Goal: Navigation & Orientation: Understand site structure

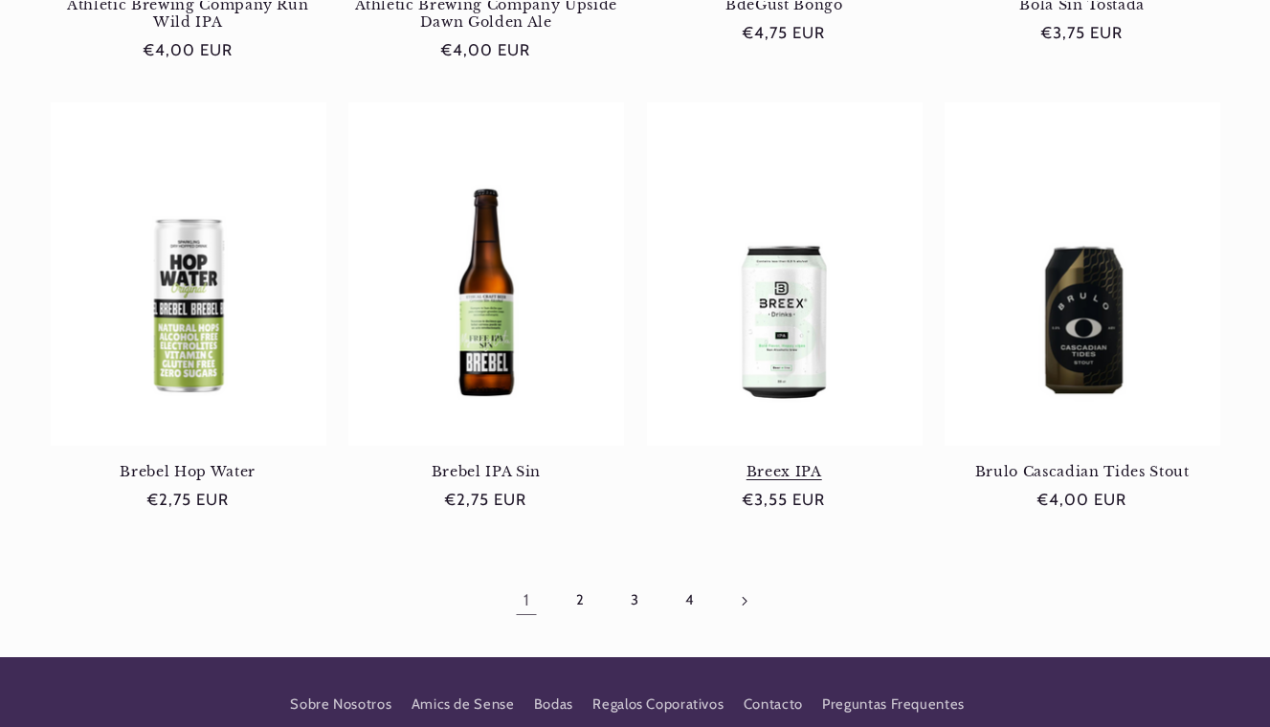
scroll to position [1622, 0]
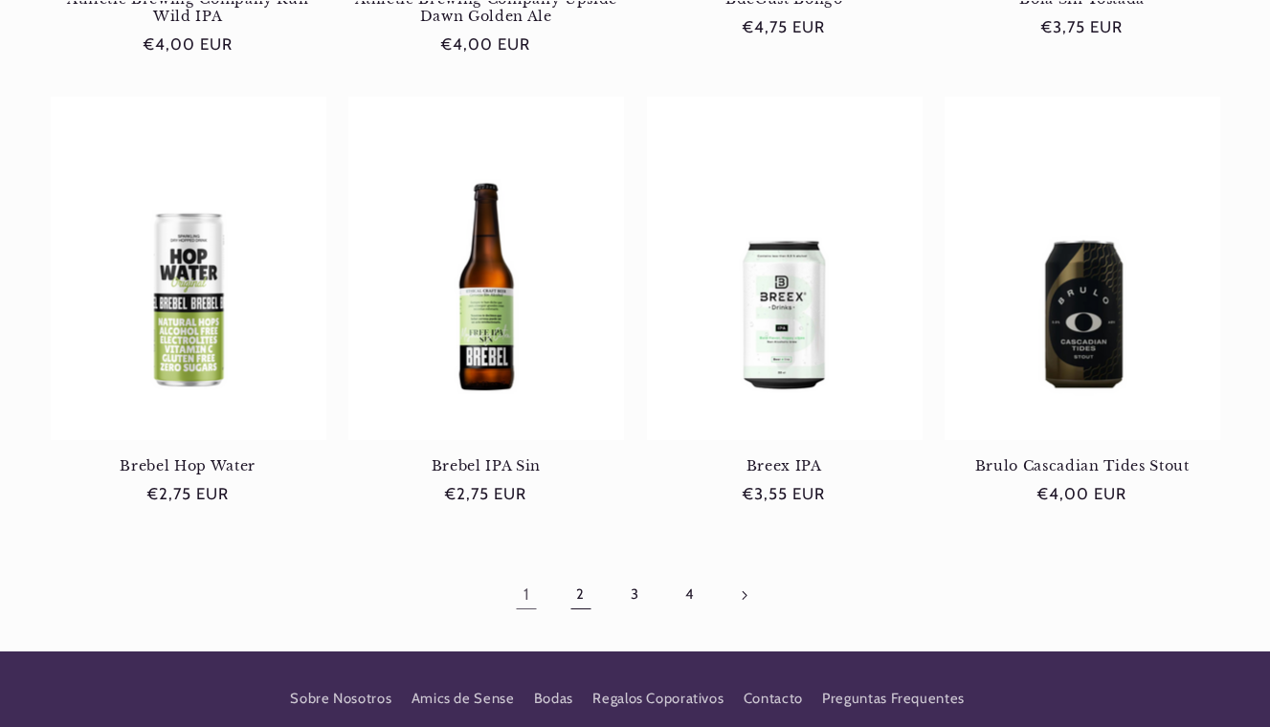
click at [579, 593] on link "2" at bounding box center [581, 595] width 44 height 44
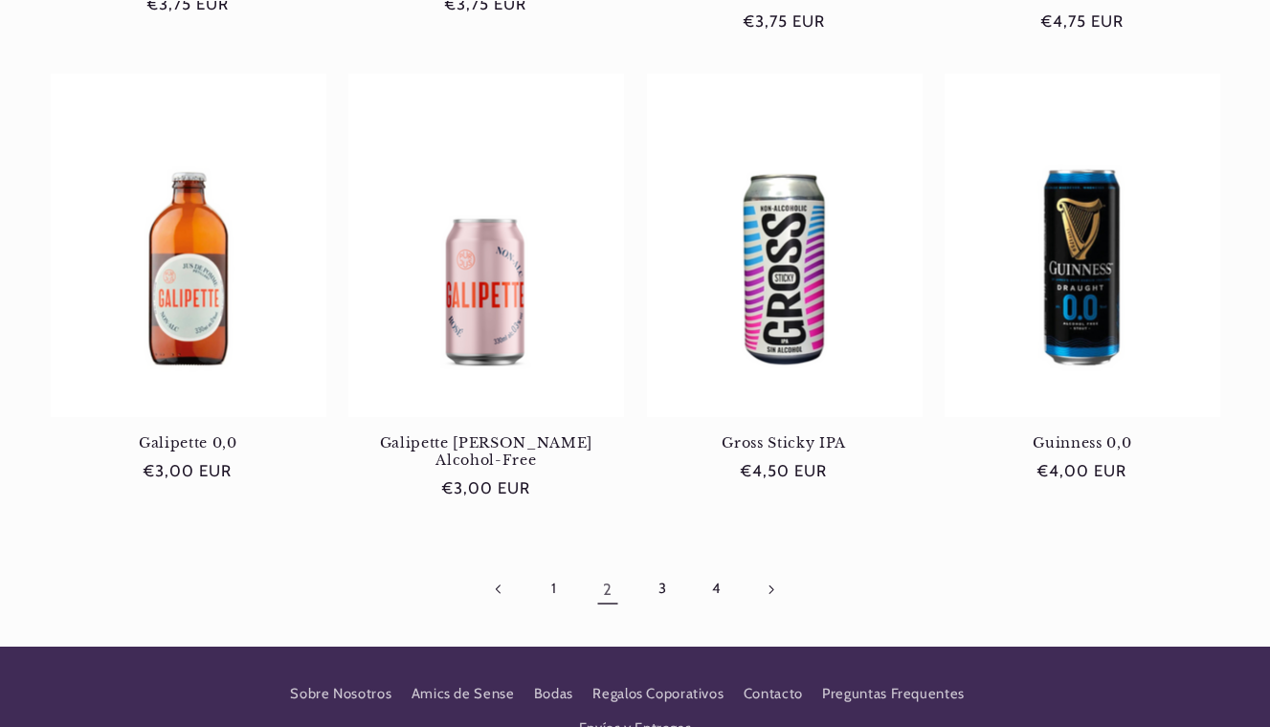
scroll to position [1614, 0]
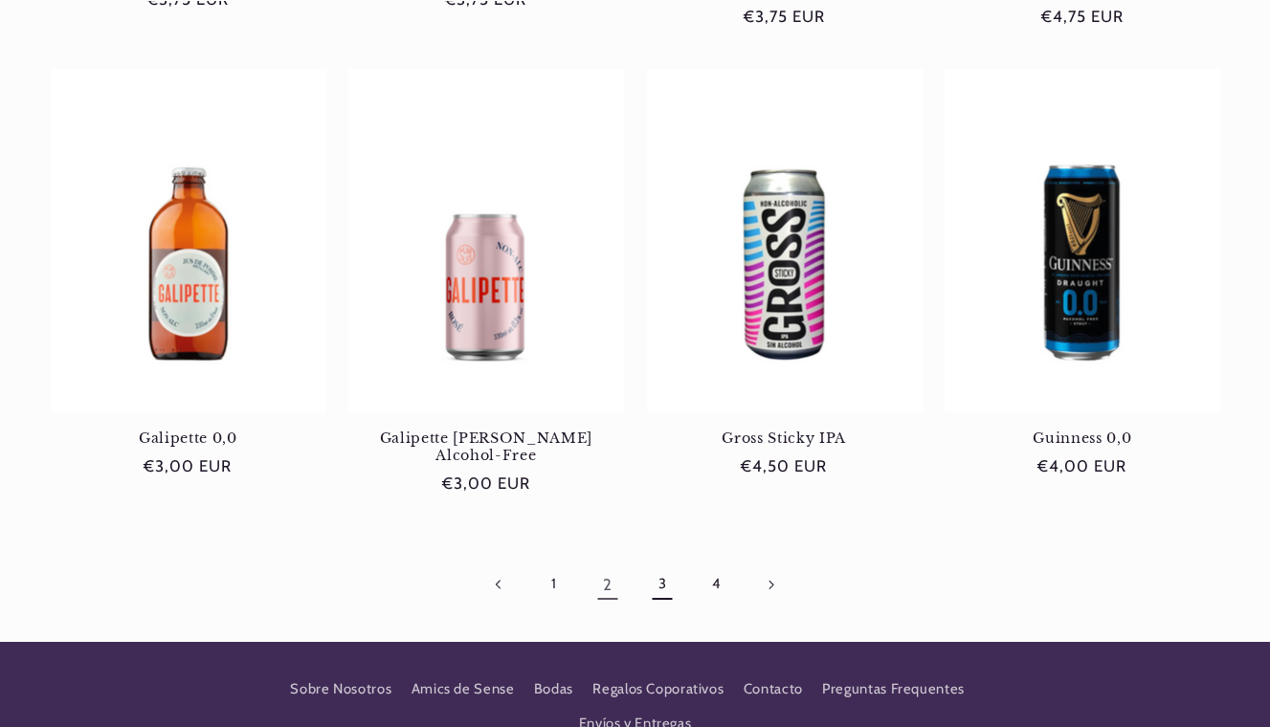
click at [665, 563] on link "3" at bounding box center [662, 585] width 44 height 44
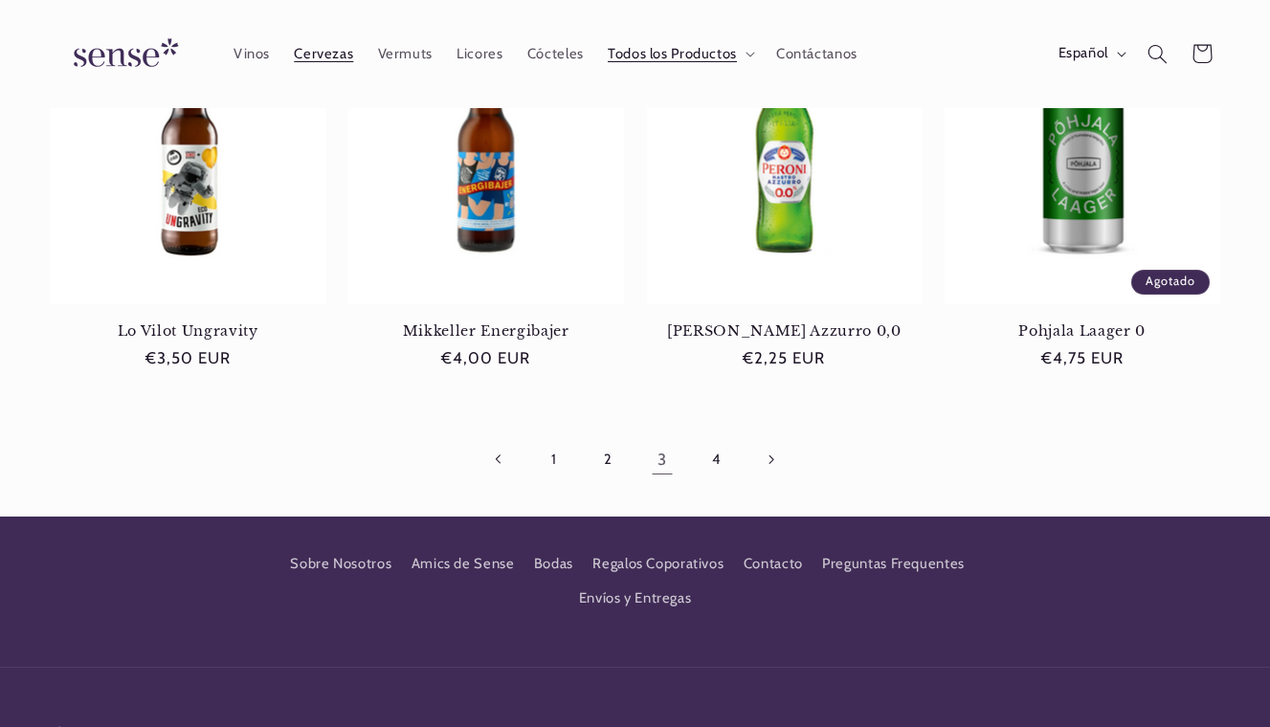
scroll to position [1702, 0]
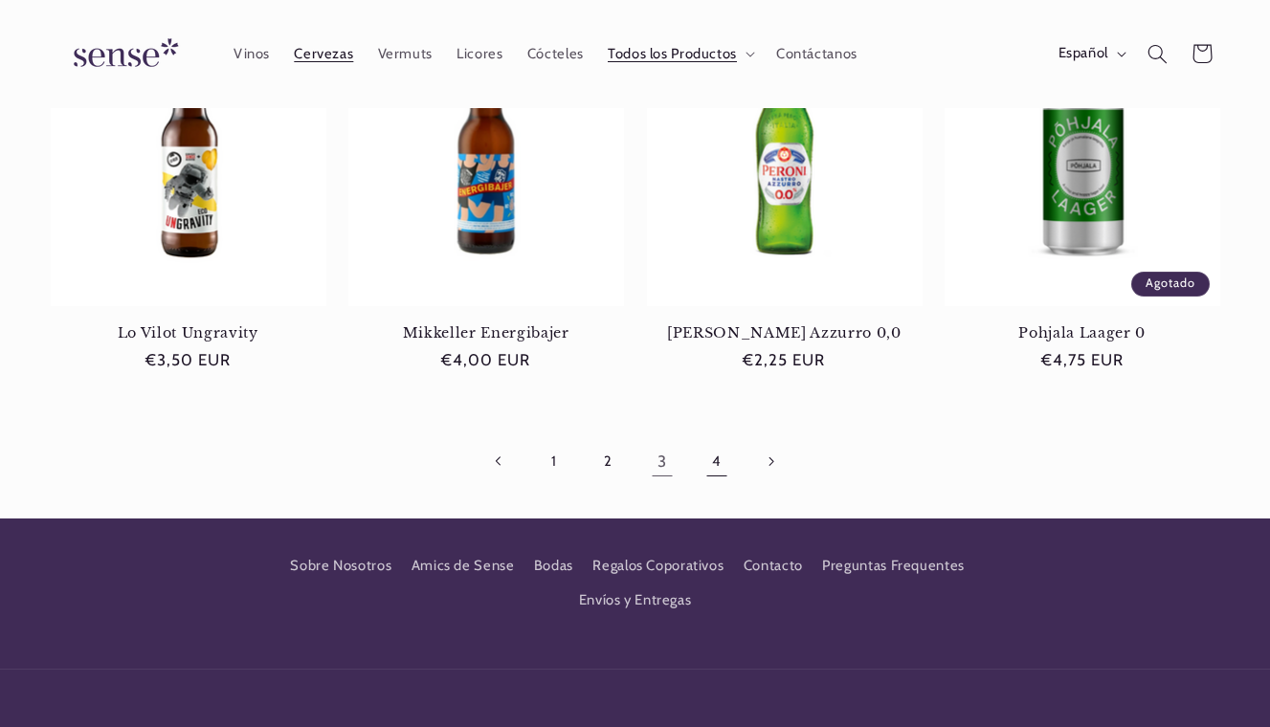
click at [713, 462] on link "4" at bounding box center [716, 462] width 44 height 44
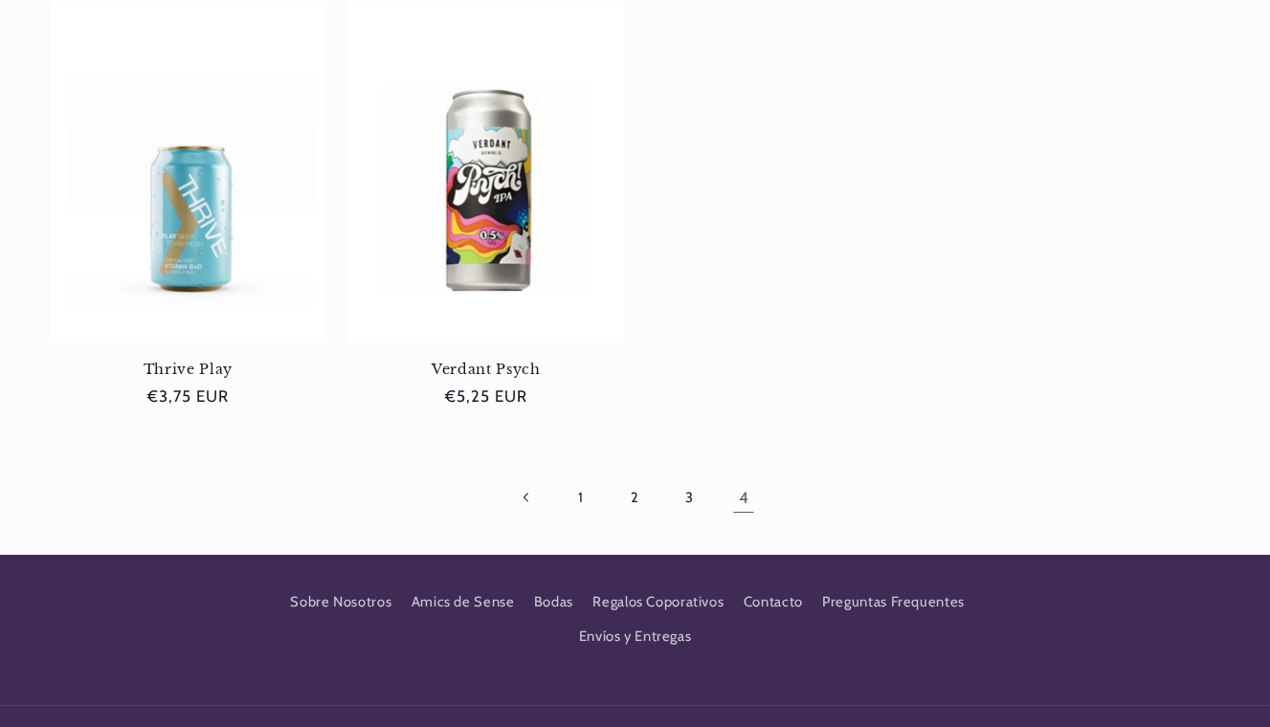
scroll to position [989, 0]
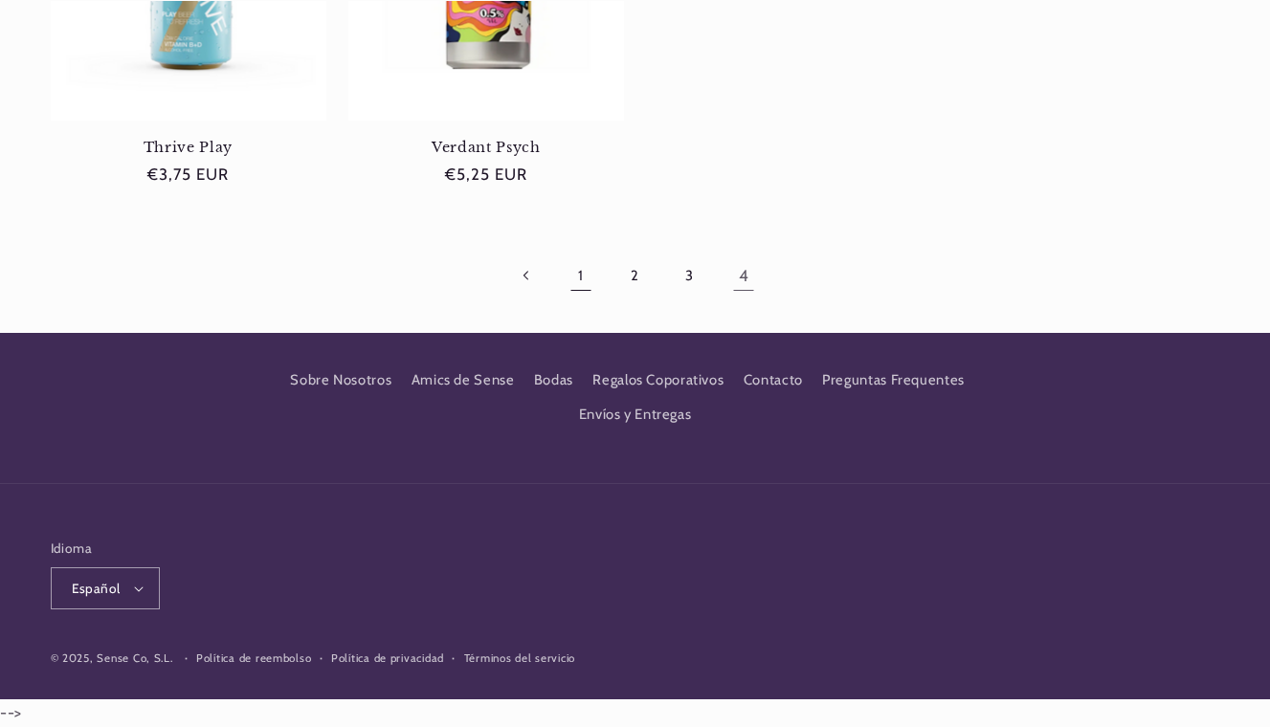
click at [577, 277] on link "1" at bounding box center [581, 276] width 44 height 44
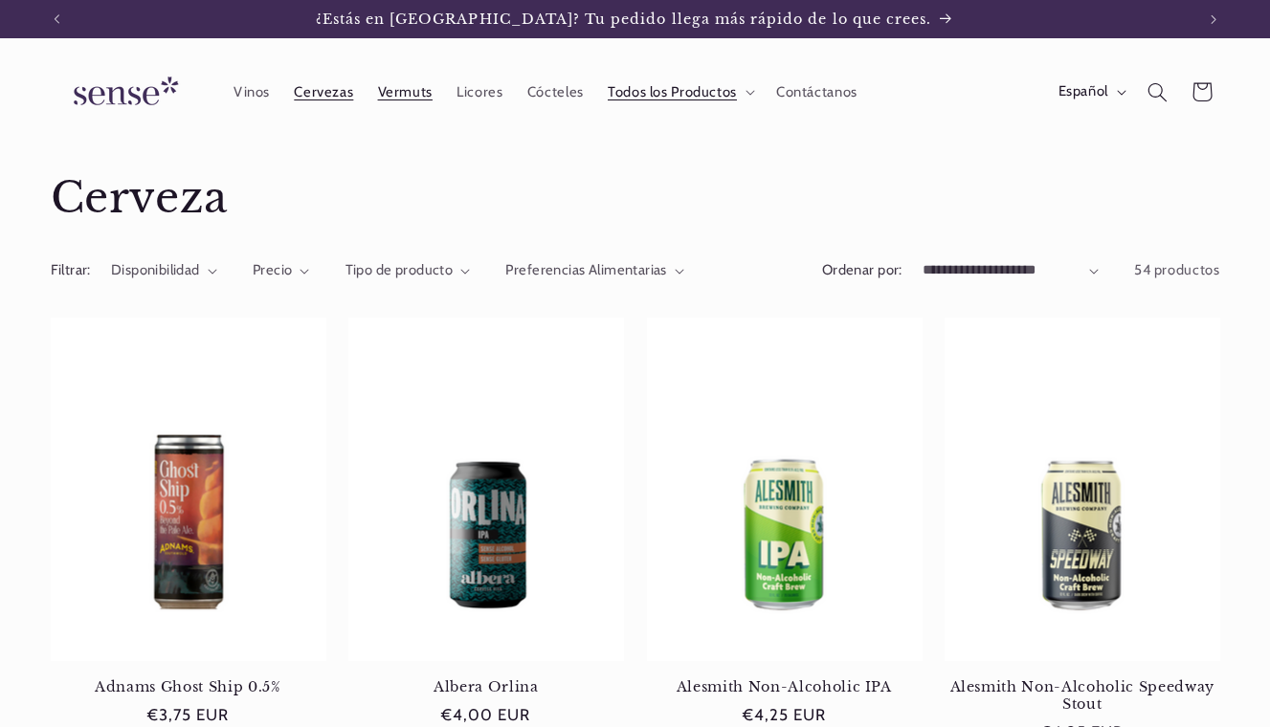
click at [394, 81] on link "Vermuts" at bounding box center [405, 92] width 79 height 42
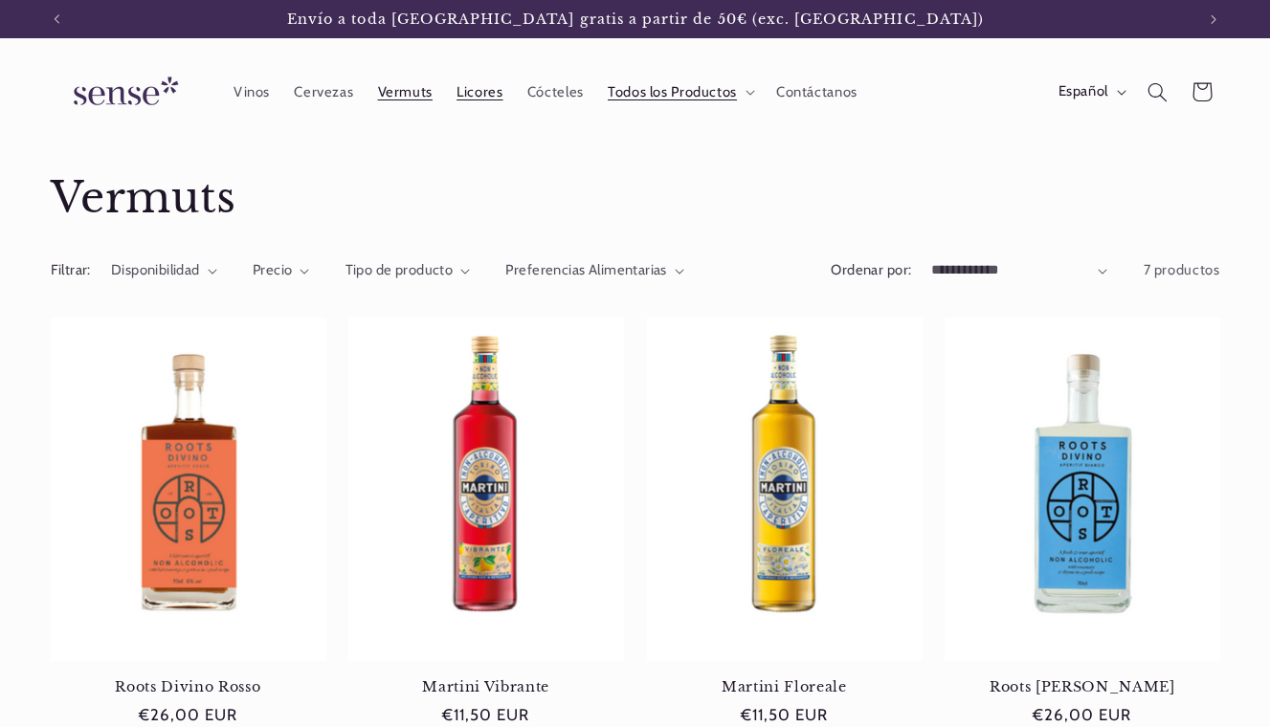
click at [475, 91] on span "Licores" at bounding box center [479, 92] width 46 height 18
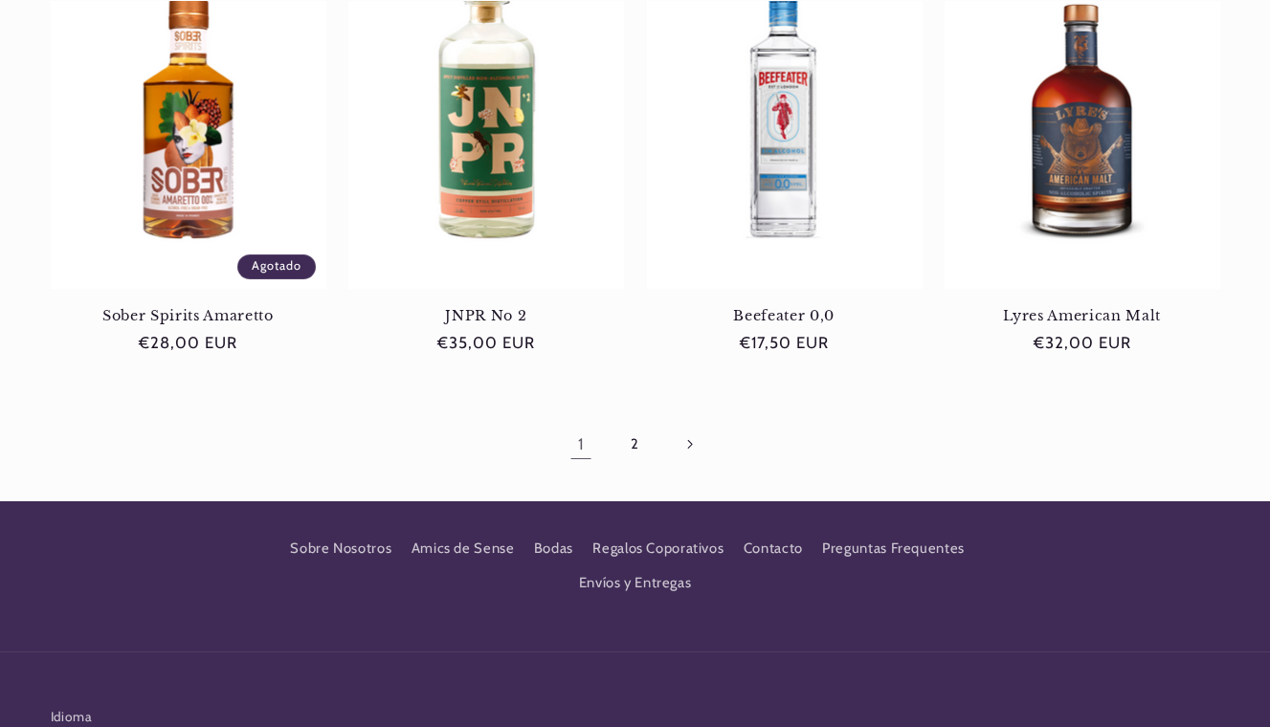
scroll to position [1744, 0]
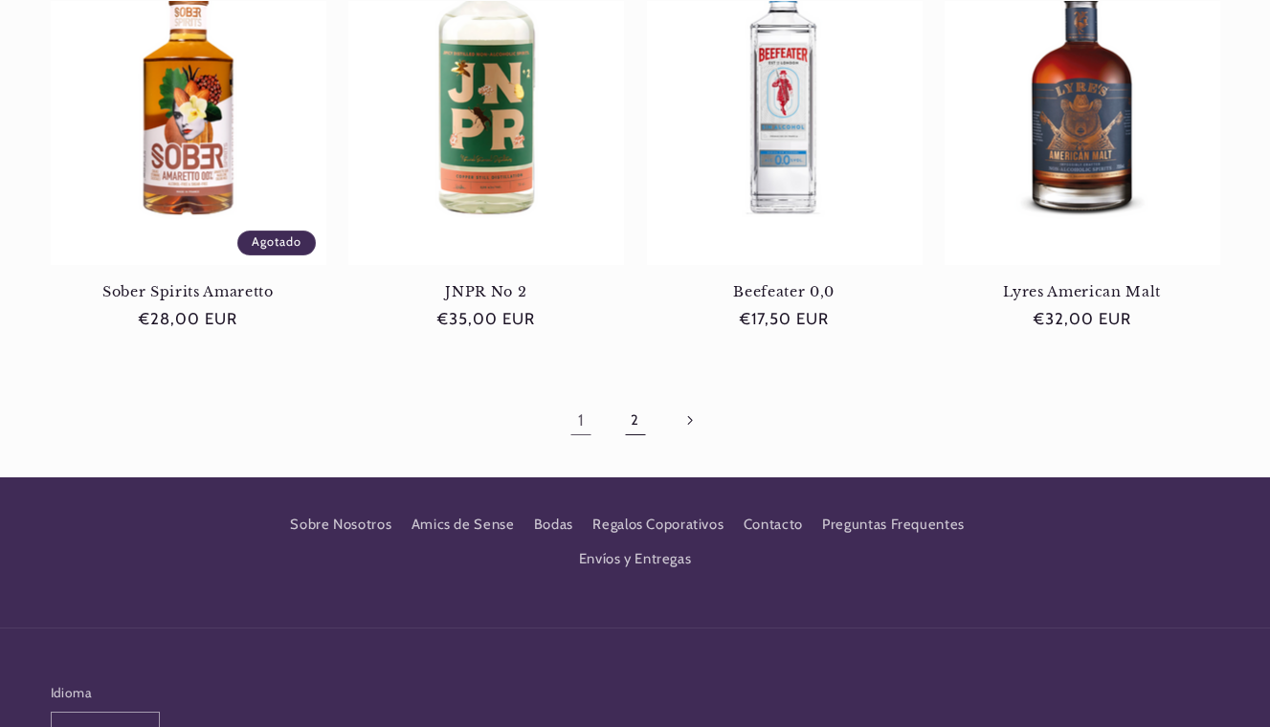
click at [632, 417] on link "2" at bounding box center [634, 421] width 44 height 44
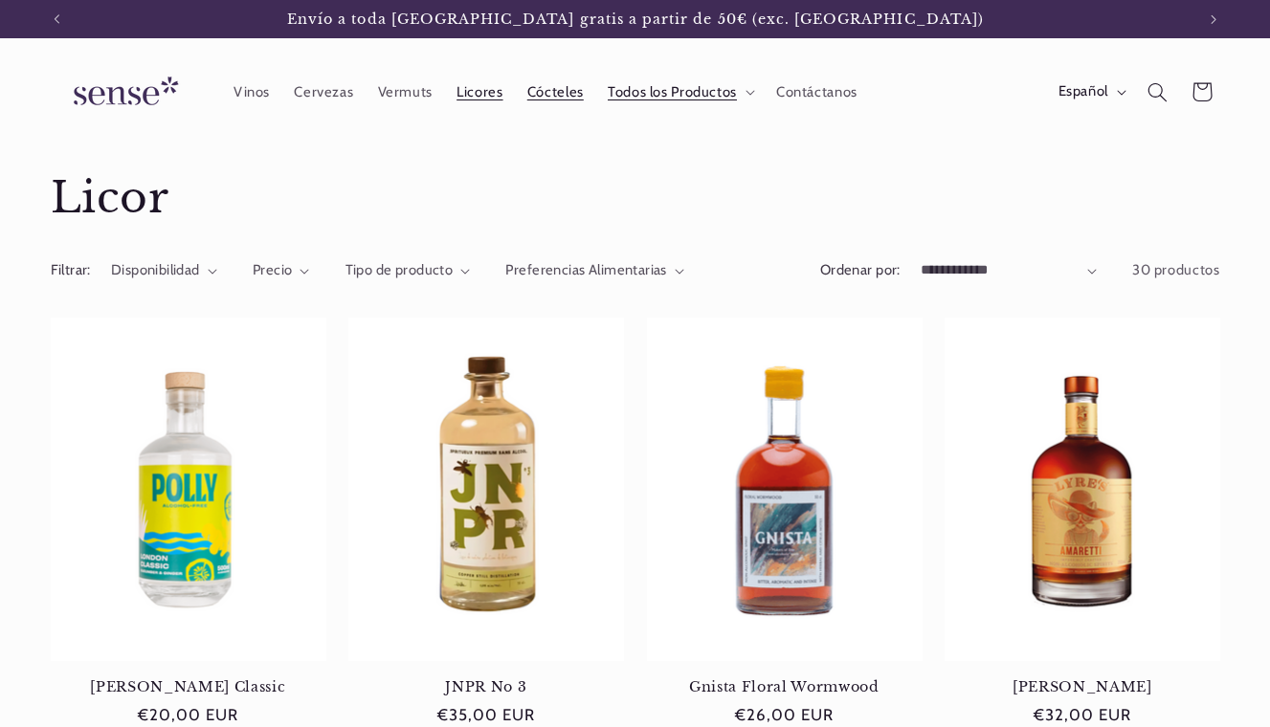
click at [565, 90] on span "Cócteles" at bounding box center [555, 92] width 56 height 18
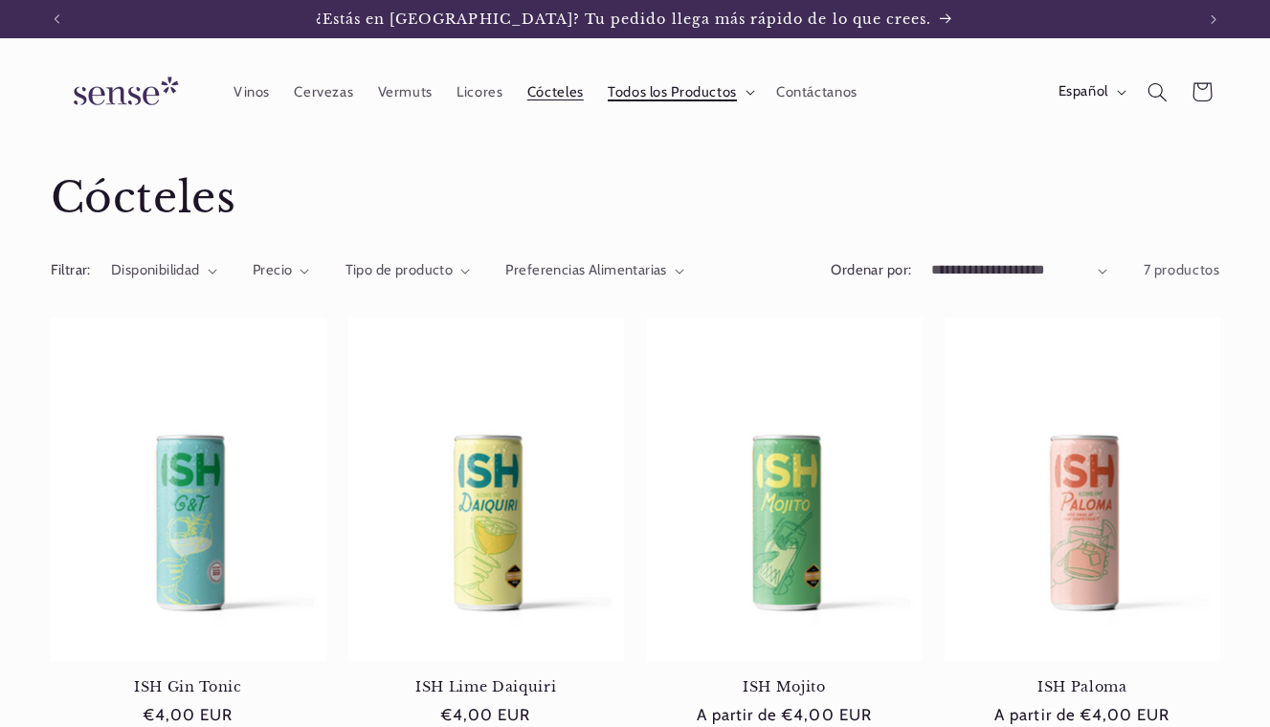
click at [743, 89] on summary "Todos los Productos" at bounding box center [679, 92] width 168 height 42
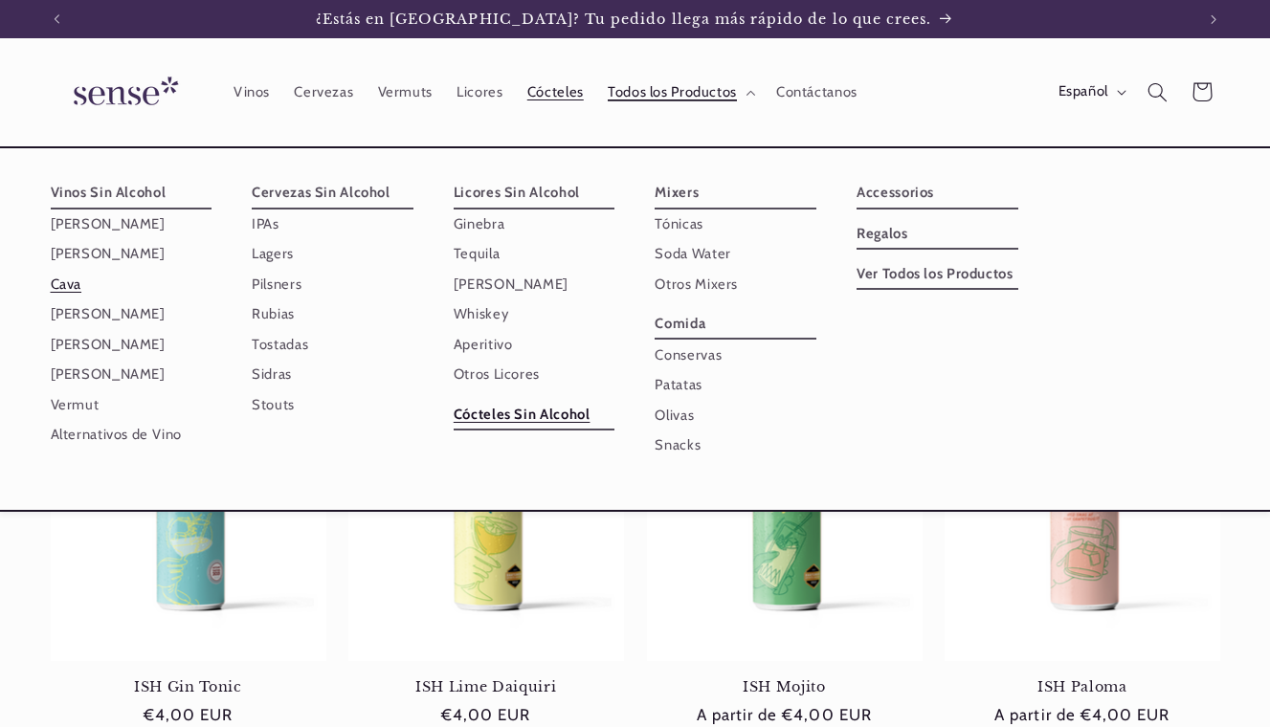
click at [69, 279] on link "Cava" at bounding box center [132, 285] width 162 height 30
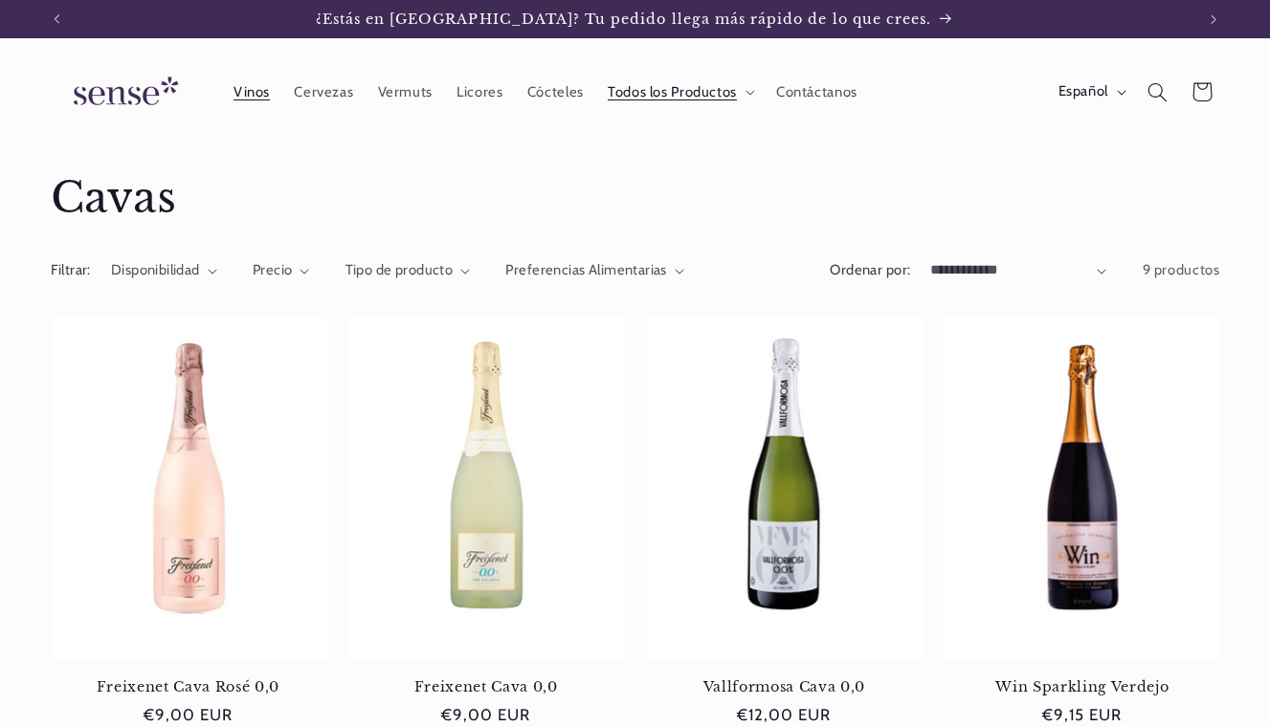
click at [256, 83] on span "Vinos" at bounding box center [251, 92] width 36 height 18
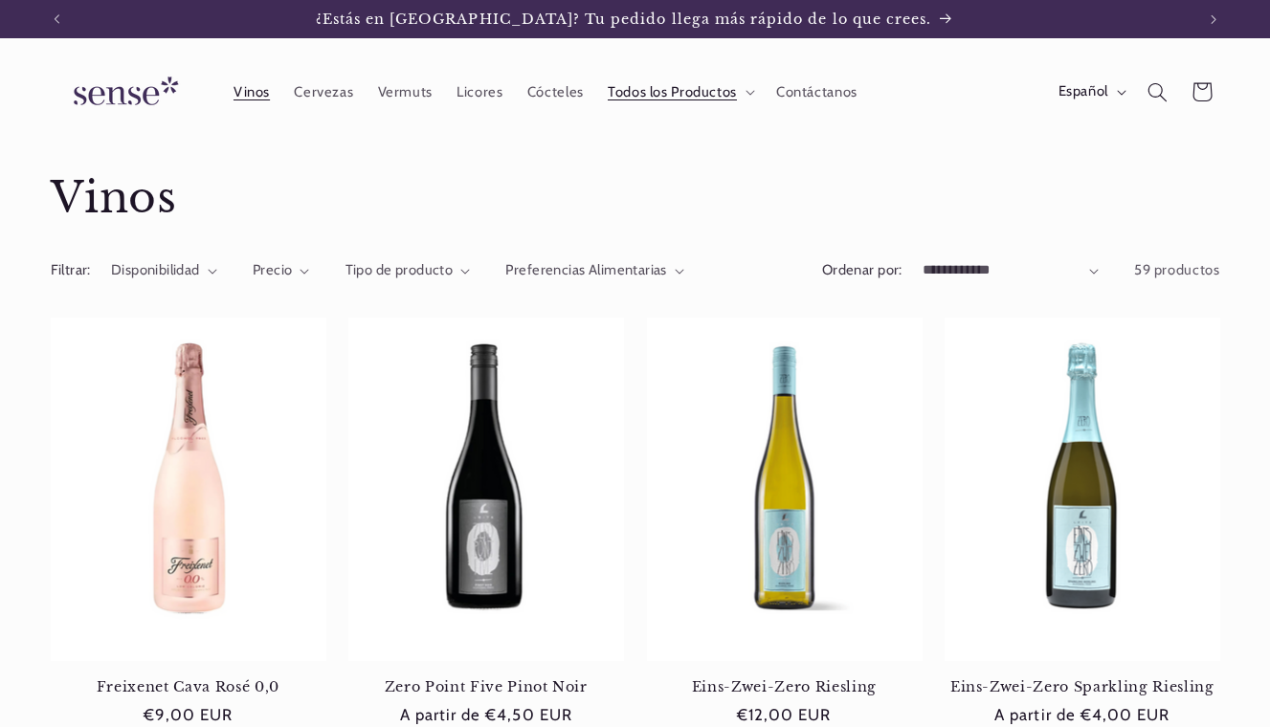
click at [121, 97] on img at bounding box center [123, 92] width 144 height 55
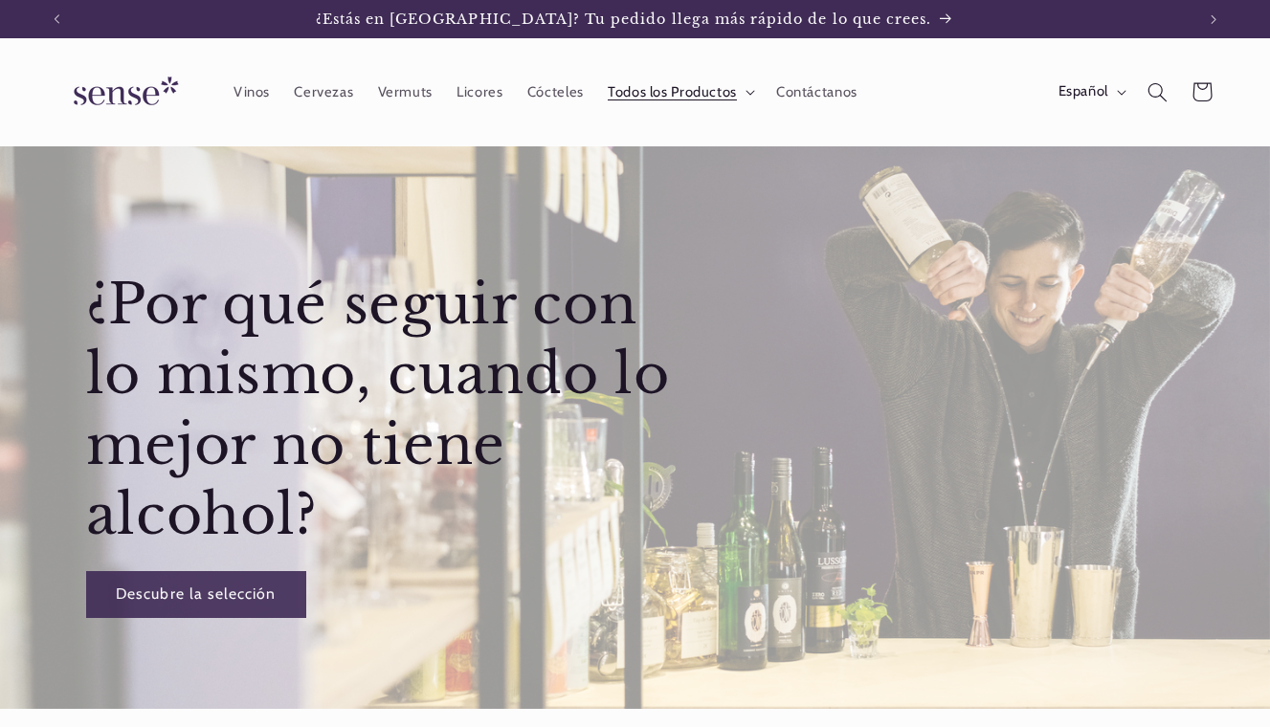
click at [657, 90] on span "Todos los Productos" at bounding box center [672, 92] width 129 height 18
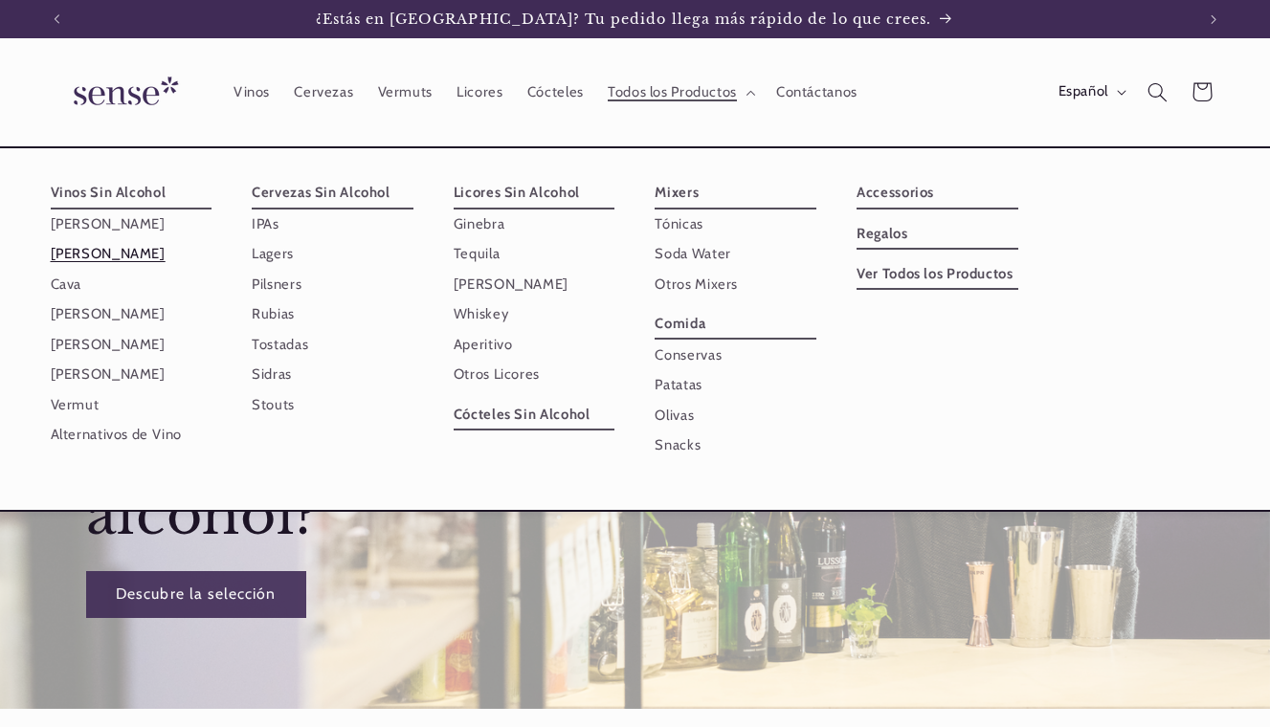
click at [110, 254] on link "[PERSON_NAME]" at bounding box center [132, 254] width 162 height 30
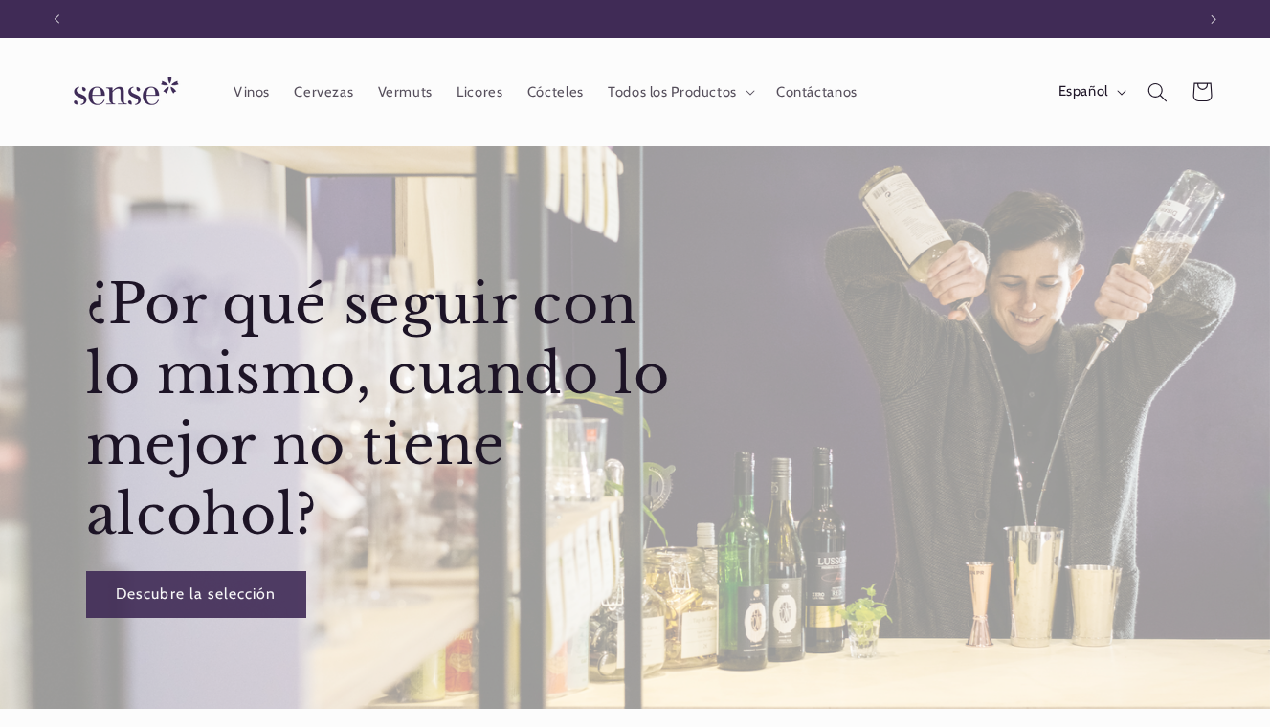
scroll to position [0, 1138]
click at [242, 100] on span "Vinos" at bounding box center [251, 92] width 36 height 18
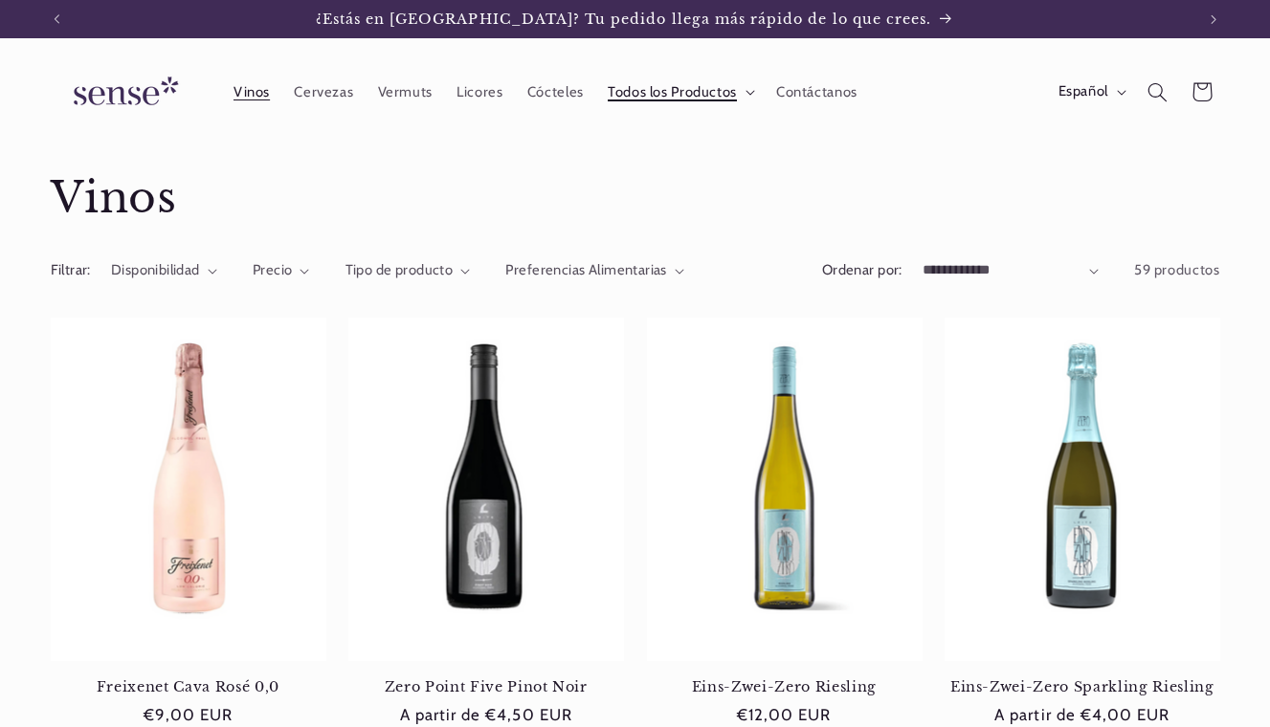
click at [706, 89] on span "Todos los Productos" at bounding box center [672, 92] width 129 height 18
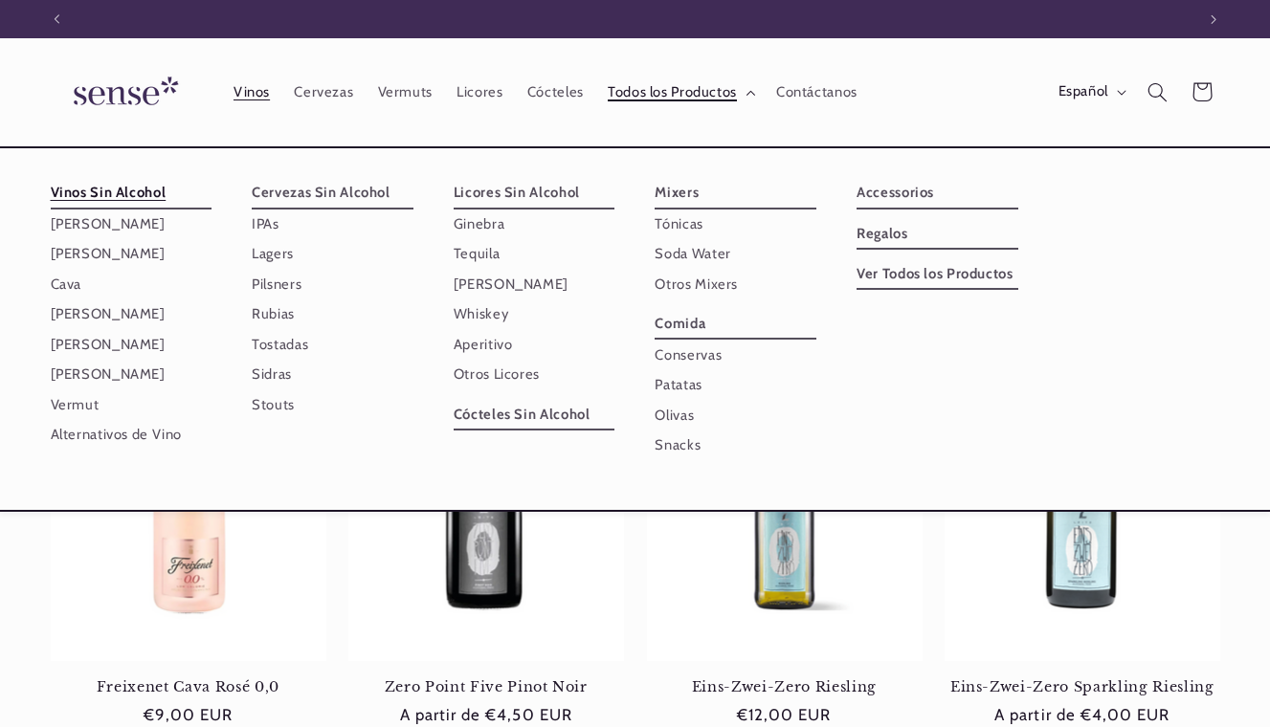
scroll to position [0, 1138]
click at [493, 375] on link "Otros Licores" at bounding box center [535, 375] width 162 height 30
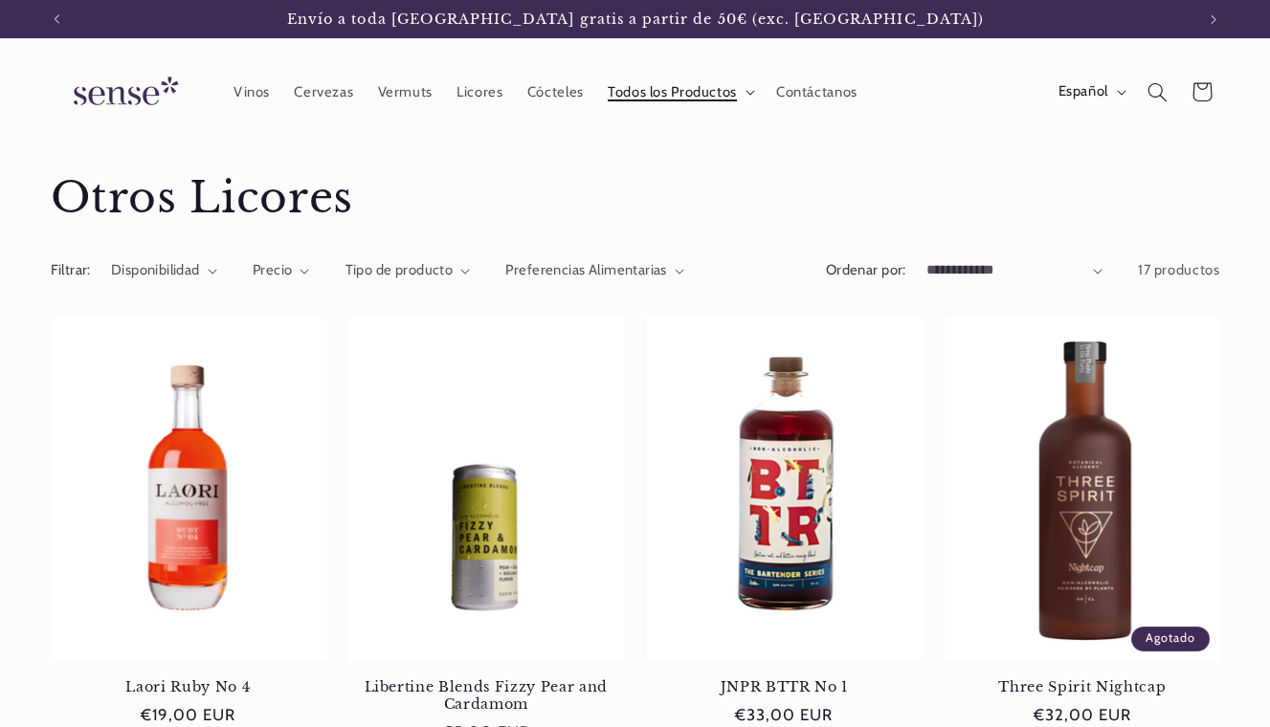
click at [749, 87] on summary "Todos los Productos" at bounding box center [679, 92] width 168 height 42
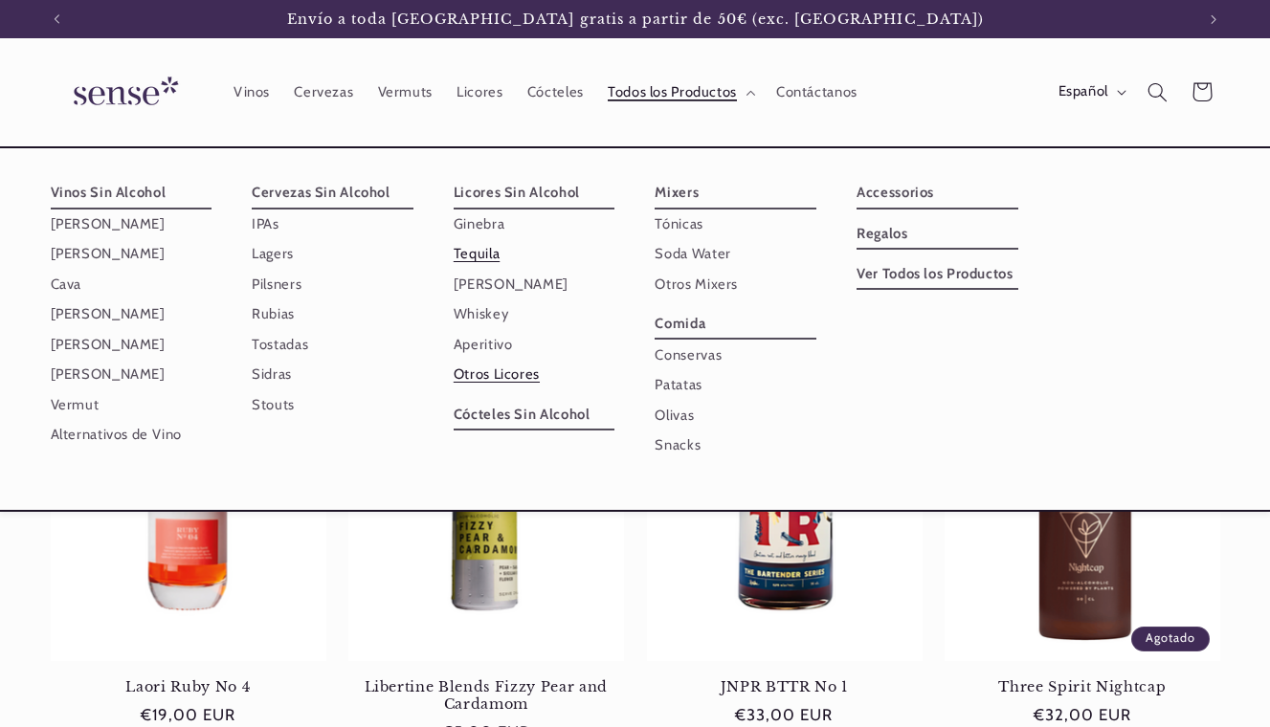
click at [498, 252] on link "Tequila" at bounding box center [535, 254] width 162 height 30
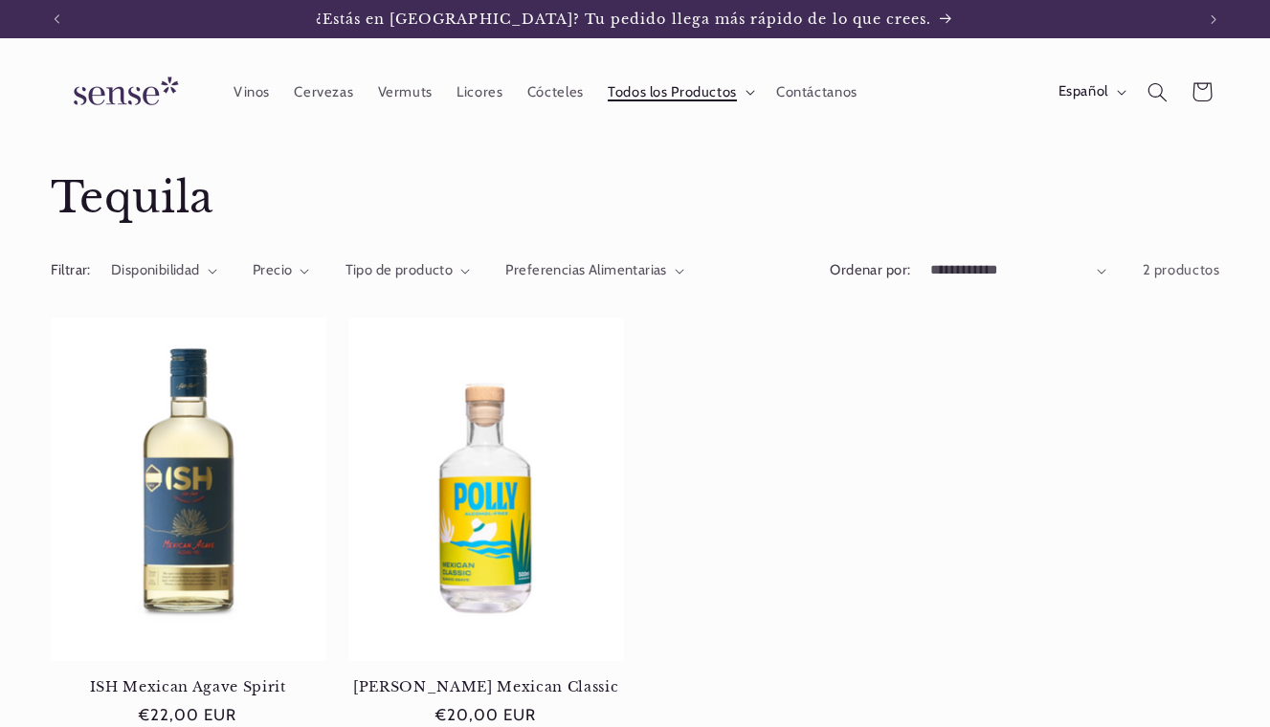
click at [746, 90] on icon at bounding box center [750, 93] width 10 height 6
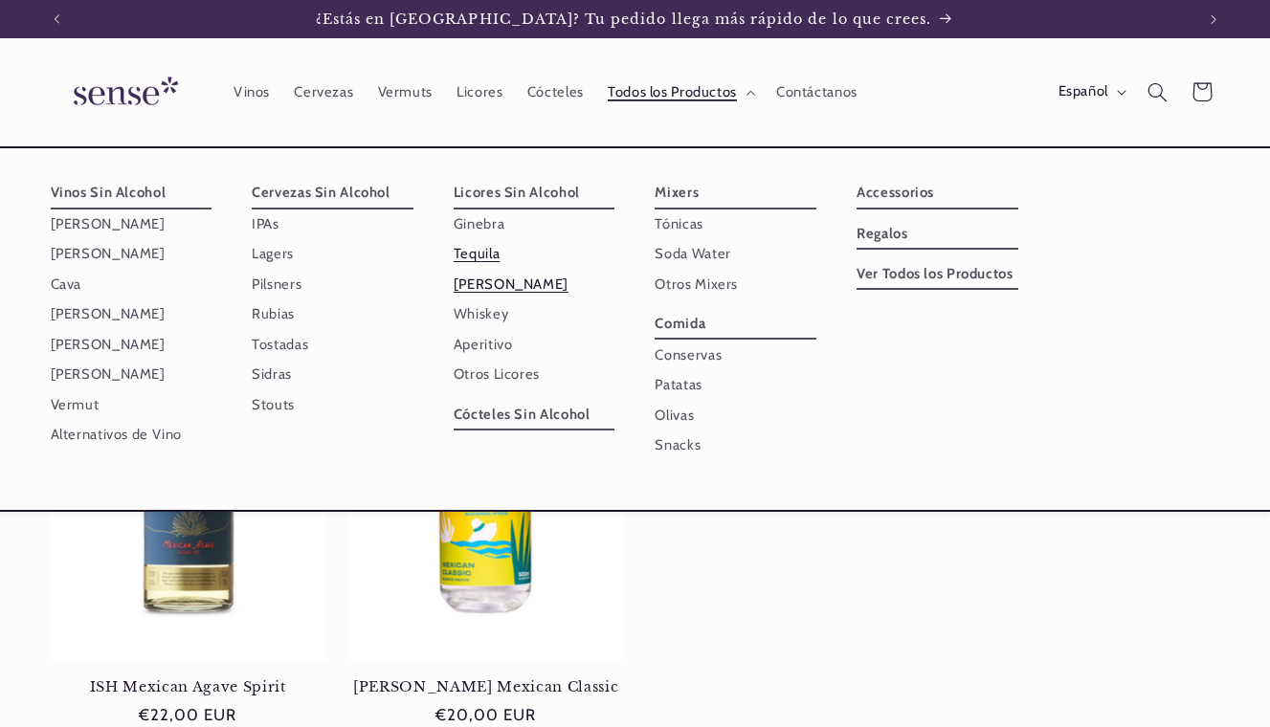
click at [477, 279] on link "[PERSON_NAME]" at bounding box center [535, 285] width 162 height 30
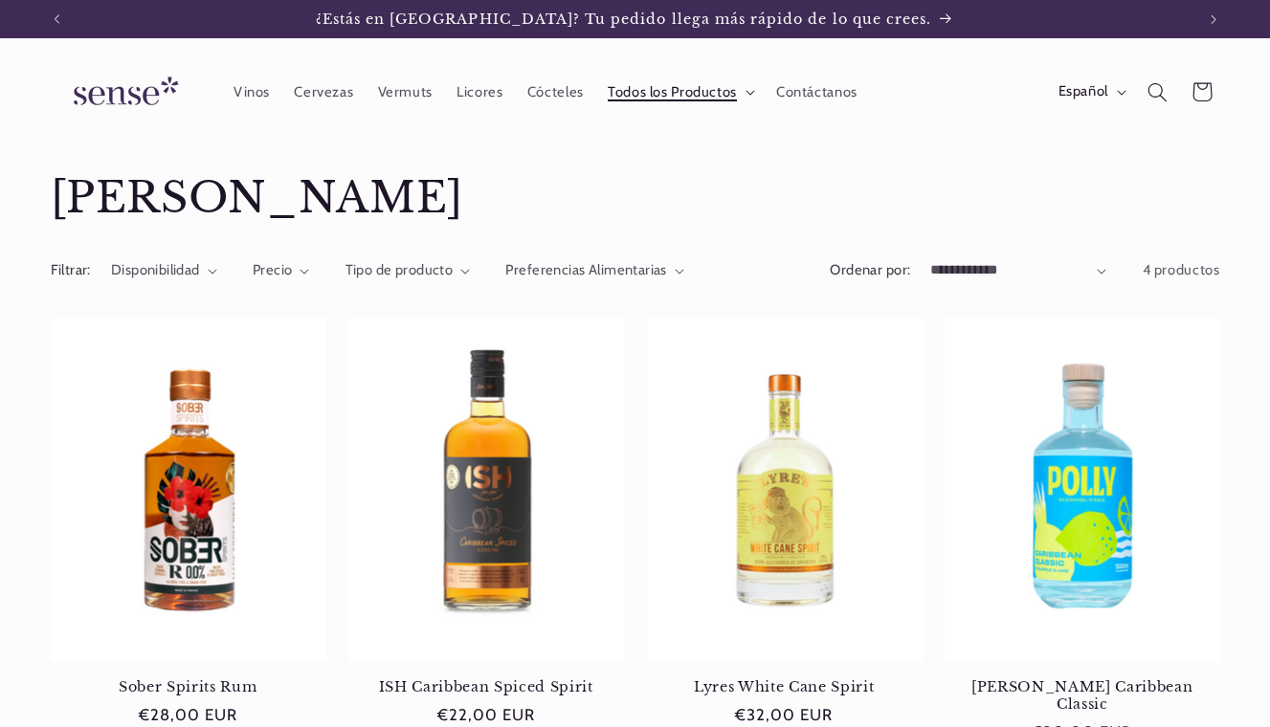
click at [747, 95] on icon at bounding box center [750, 93] width 10 height 6
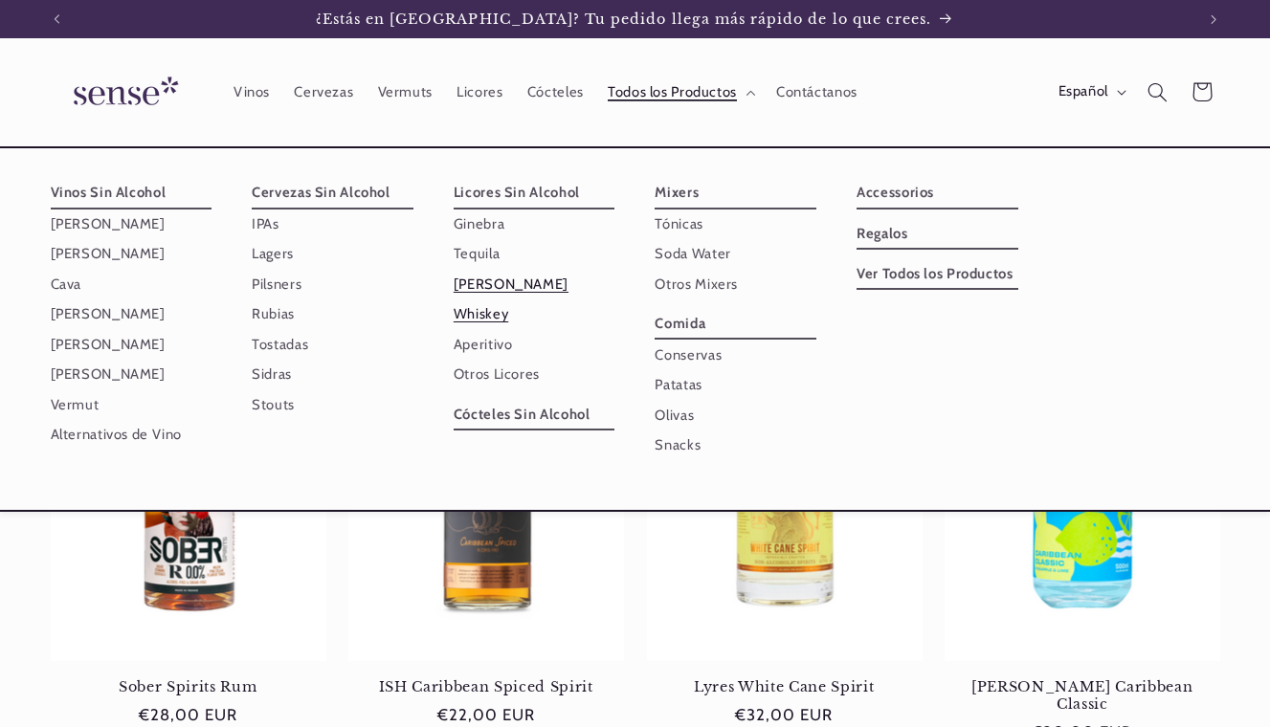
click at [488, 310] on link "Whiskey" at bounding box center [535, 315] width 162 height 30
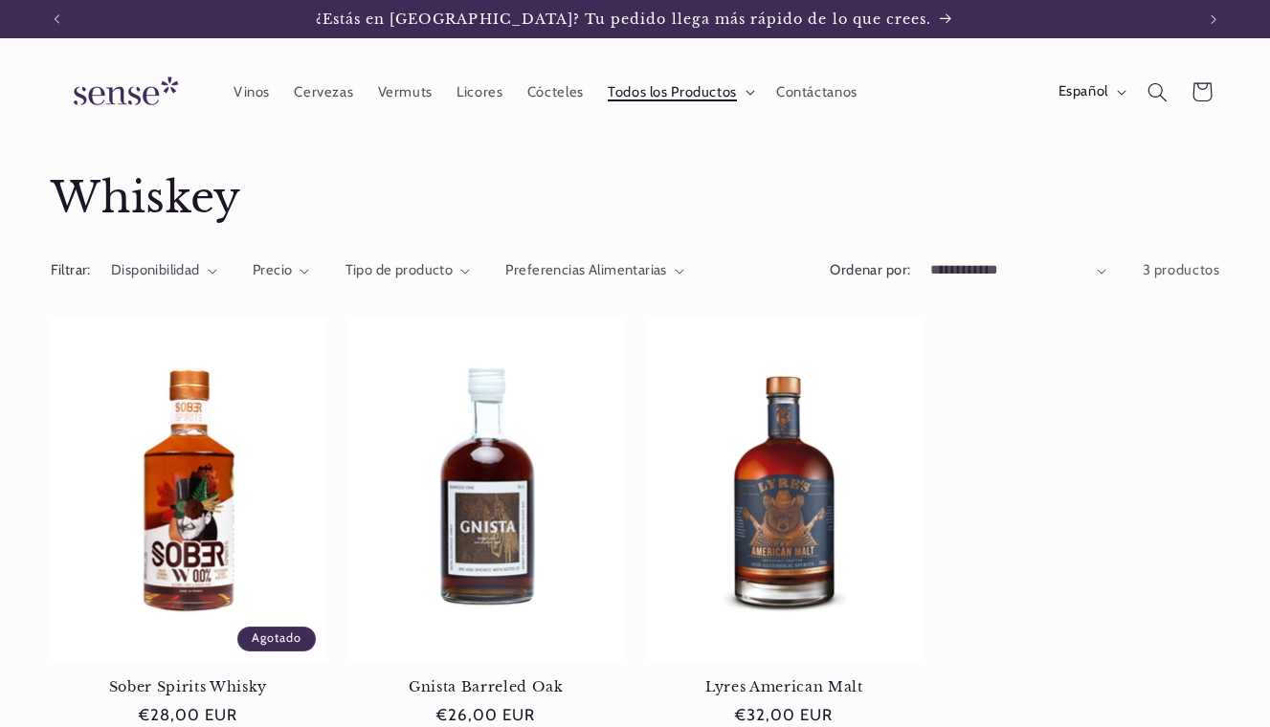
click at [748, 97] on summary "Todos los Productos" at bounding box center [679, 92] width 168 height 42
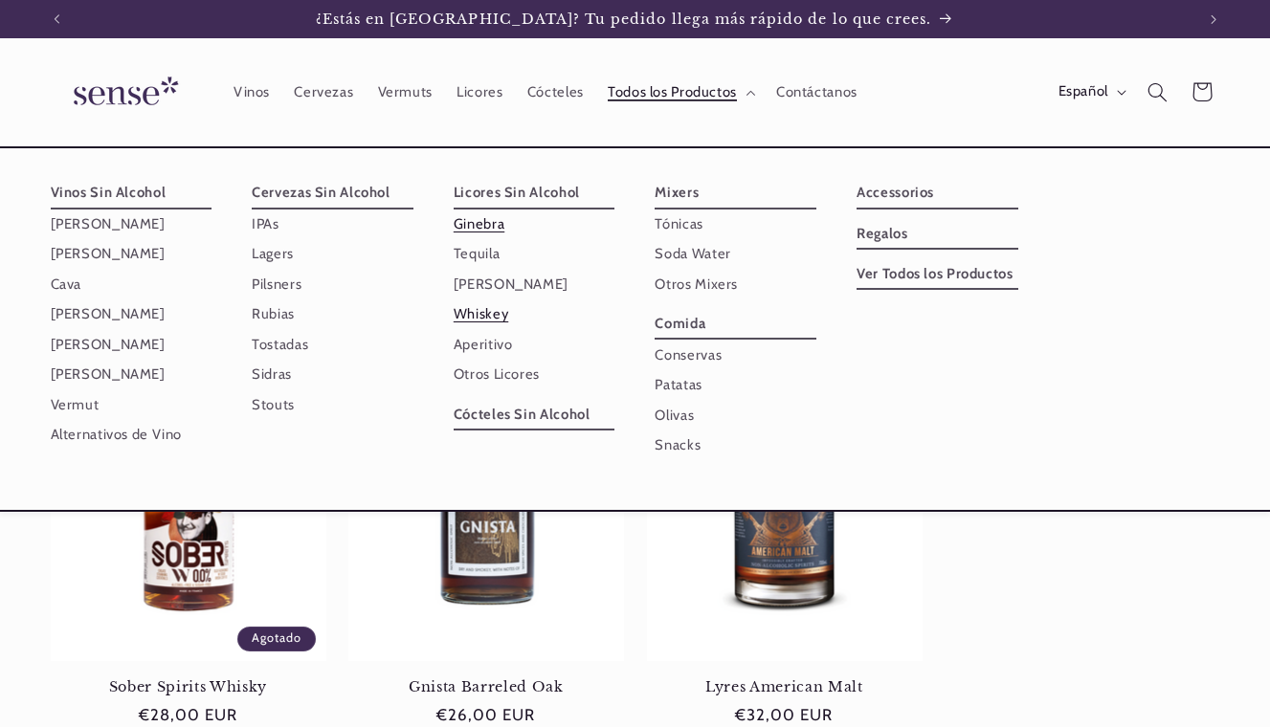
click at [488, 219] on link "Ginebra" at bounding box center [535, 225] width 162 height 30
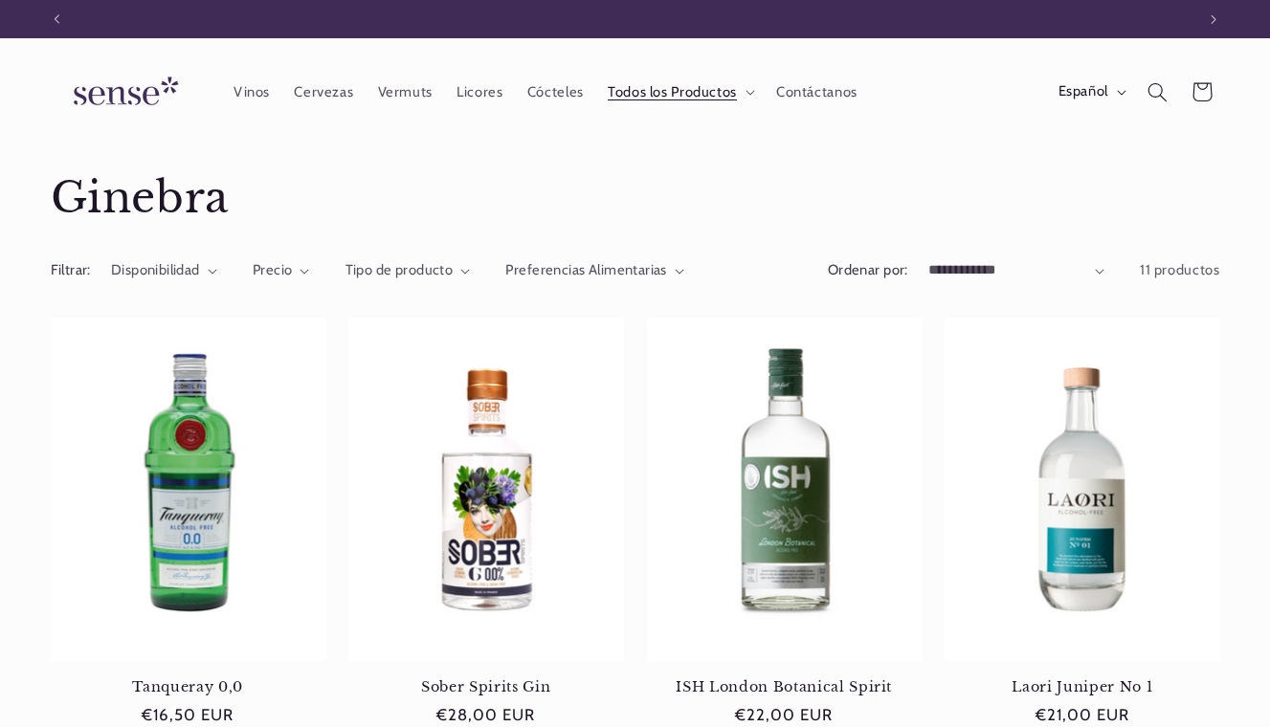
scroll to position [0, 1138]
